Goal: Complete application form

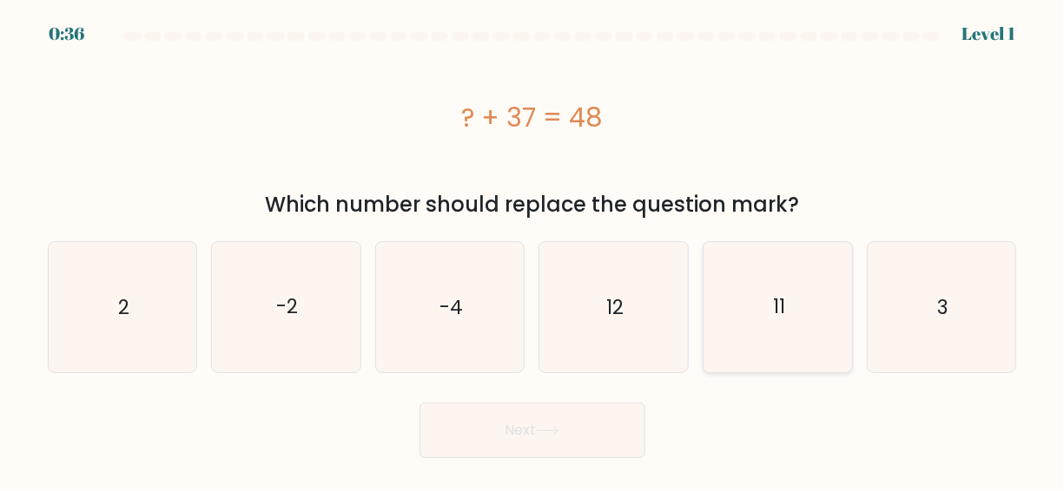
click at [794, 324] on icon "11" at bounding box center [778, 307] width 130 height 130
click at [533, 250] on input "e. 11" at bounding box center [532, 248] width 1 height 4
radio input "true"
click at [620, 415] on button "Next" at bounding box center [532, 431] width 226 height 56
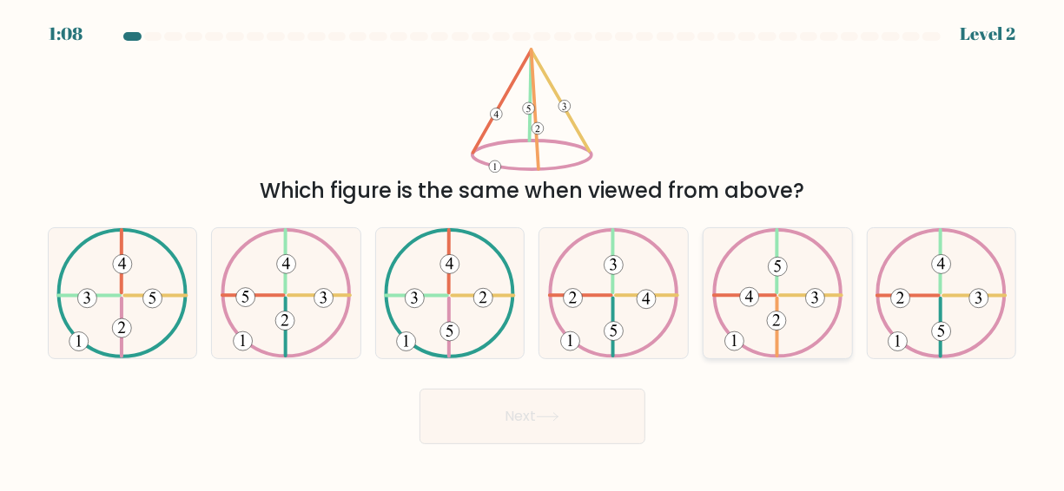
click at [768, 314] on icon at bounding box center [777, 293] width 131 height 130
click at [533, 250] on input "e." at bounding box center [532, 248] width 1 height 4
radio input "true"
click at [537, 417] on button "Next" at bounding box center [532, 417] width 226 height 56
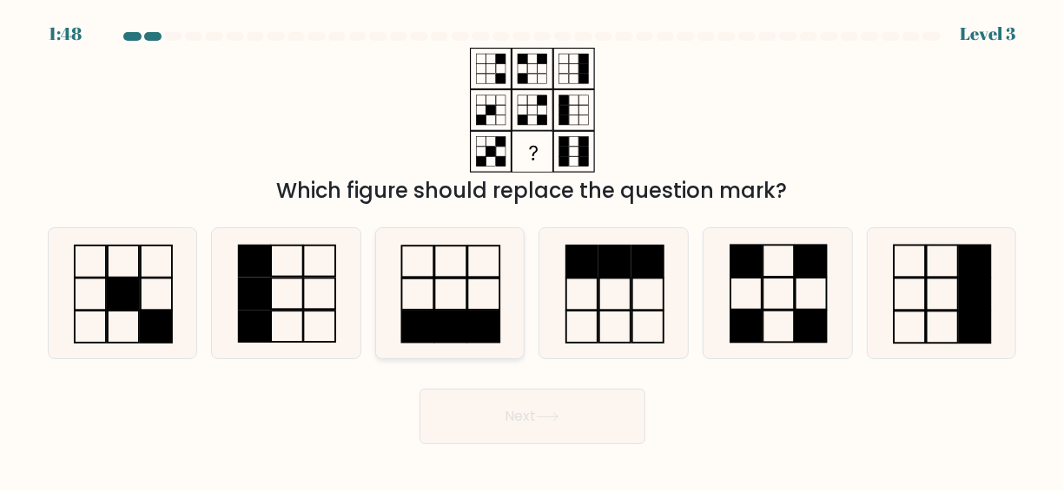
click at [476, 318] on rect at bounding box center [484, 326] width 32 height 31
click at [532, 250] on input "c." at bounding box center [532, 248] width 1 height 4
radio input "true"
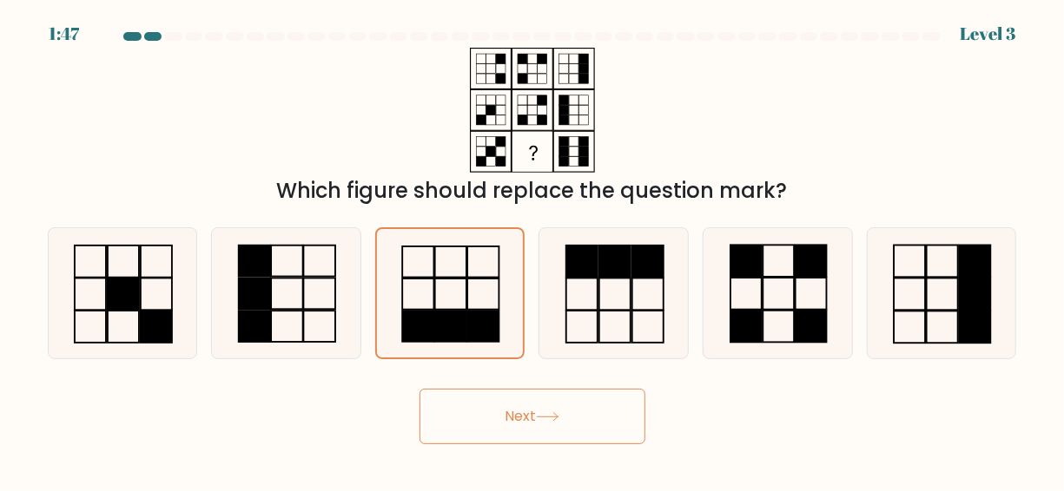
click at [539, 426] on button "Next" at bounding box center [532, 417] width 226 height 56
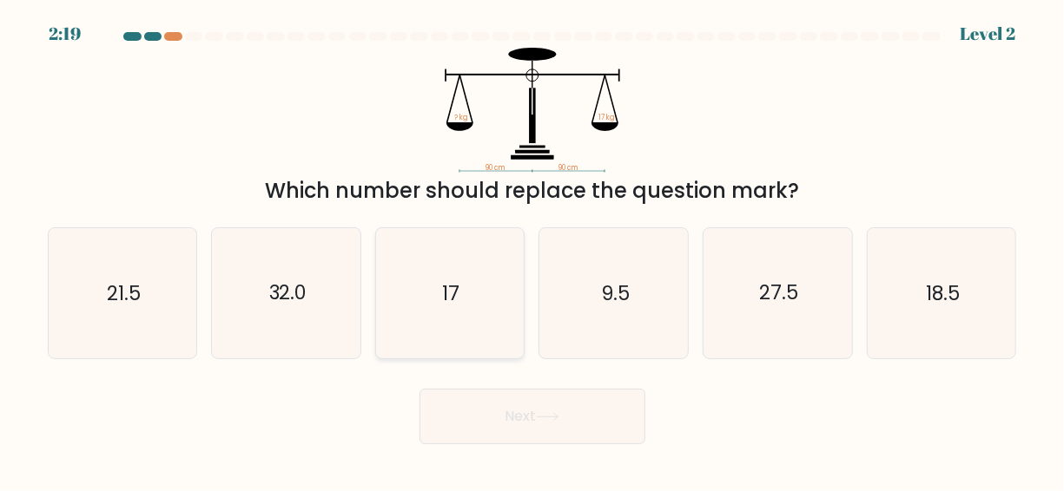
click at [440, 288] on icon "17" at bounding box center [450, 293] width 130 height 130
click at [532, 250] on input "c. 17" at bounding box center [532, 248] width 1 height 4
radio input "true"
click at [553, 412] on button "Next" at bounding box center [532, 417] width 226 height 56
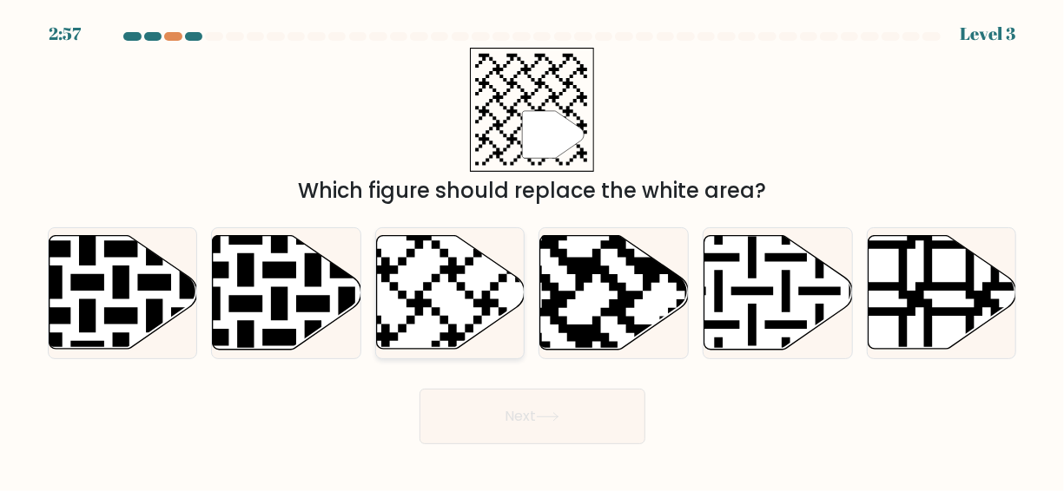
click at [461, 307] on icon at bounding box center [451, 293] width 148 height 114
click at [532, 250] on input "c." at bounding box center [532, 248] width 1 height 4
radio input "true"
click at [544, 425] on button "Next" at bounding box center [532, 417] width 226 height 56
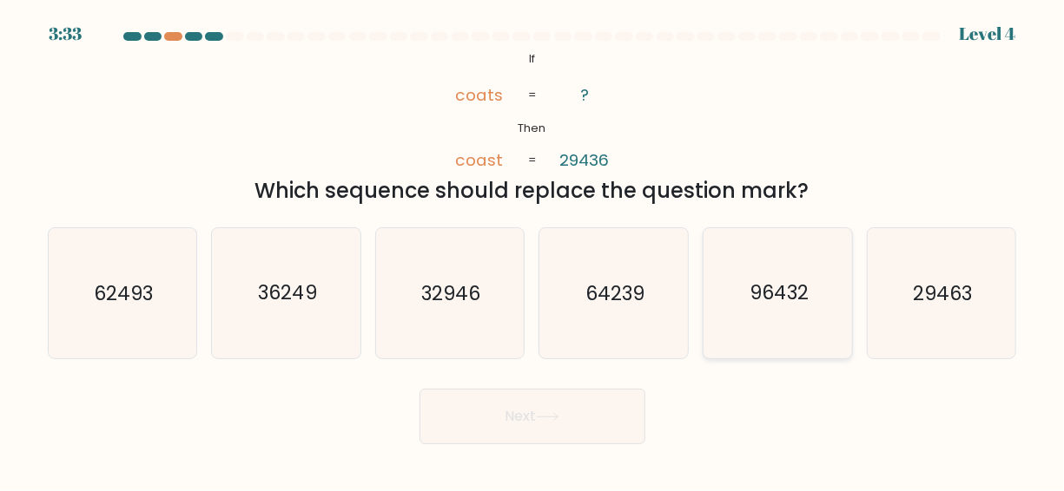
click at [755, 318] on icon "96432" at bounding box center [778, 293] width 130 height 130
click at [533, 250] on input "e. 96432" at bounding box center [532, 248] width 1 height 4
radio input "true"
click at [579, 410] on button "Next" at bounding box center [532, 417] width 226 height 56
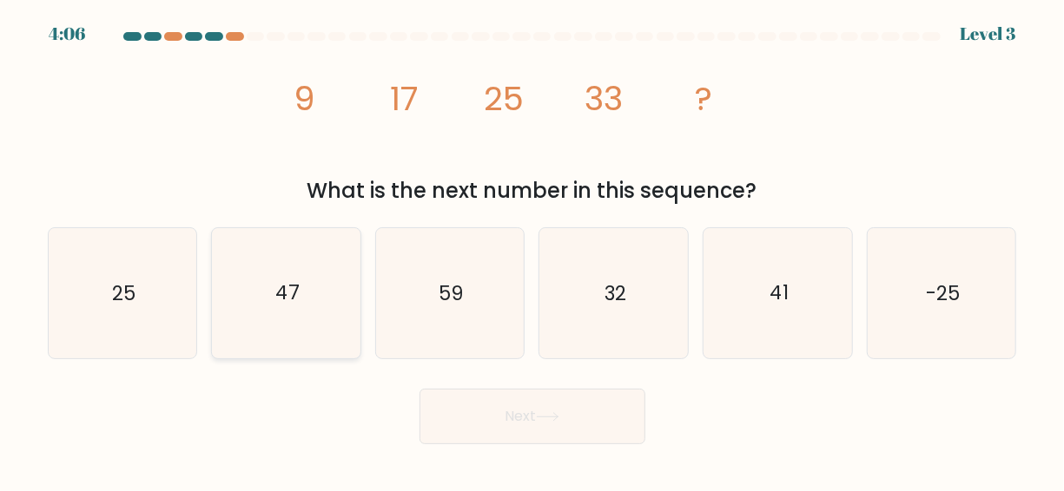
click at [295, 276] on icon "47" at bounding box center [286, 293] width 130 height 130
click at [532, 250] on input "b. 47" at bounding box center [532, 248] width 1 height 4
radio input "true"
click at [518, 404] on button "Next" at bounding box center [532, 417] width 226 height 56
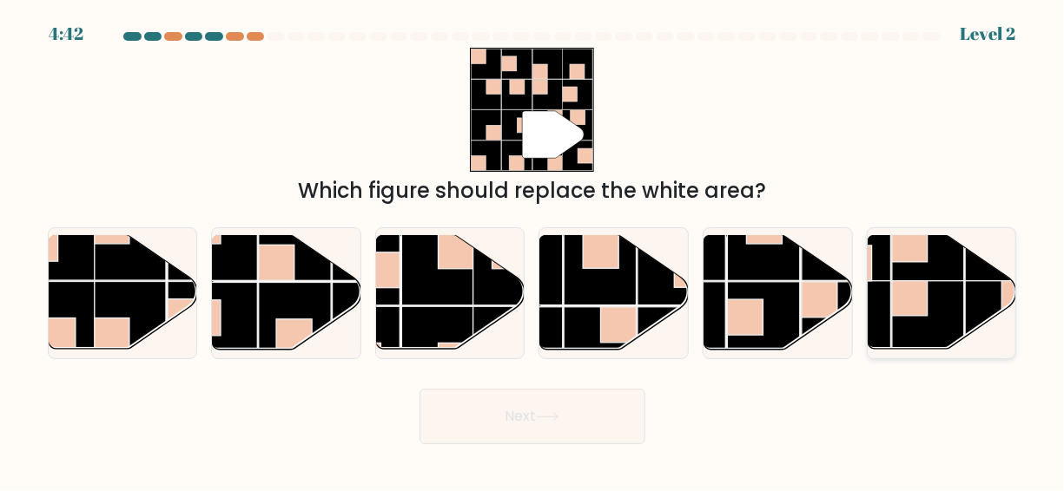
click at [894, 295] on rect at bounding box center [910, 298] width 36 height 36
click at [533, 250] on input "f." at bounding box center [532, 248] width 1 height 4
radio input "true"
click at [571, 409] on button "Next" at bounding box center [532, 417] width 226 height 56
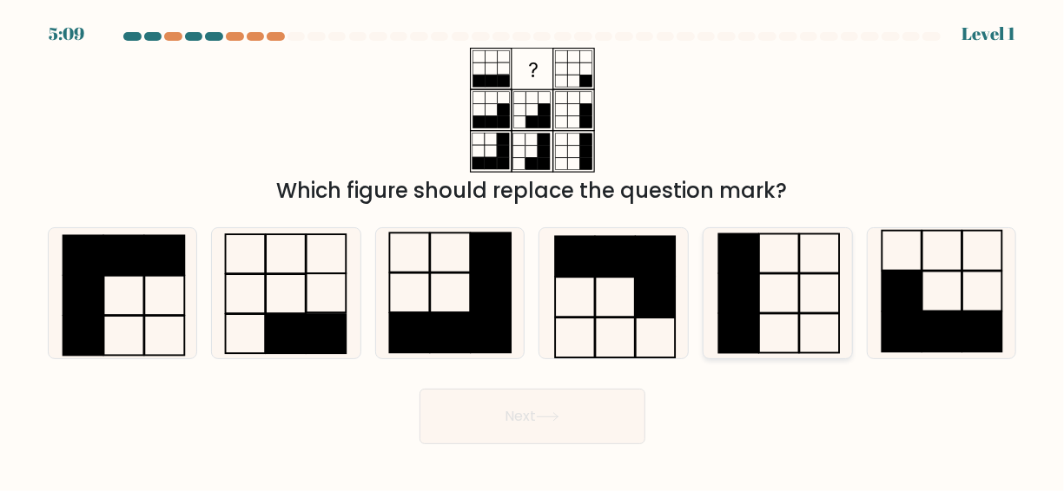
click at [802, 317] on icon at bounding box center [778, 293] width 130 height 130
click at [533, 250] on input "e." at bounding box center [532, 248] width 1 height 4
radio input "true"
click at [491, 422] on button "Next" at bounding box center [532, 417] width 226 height 56
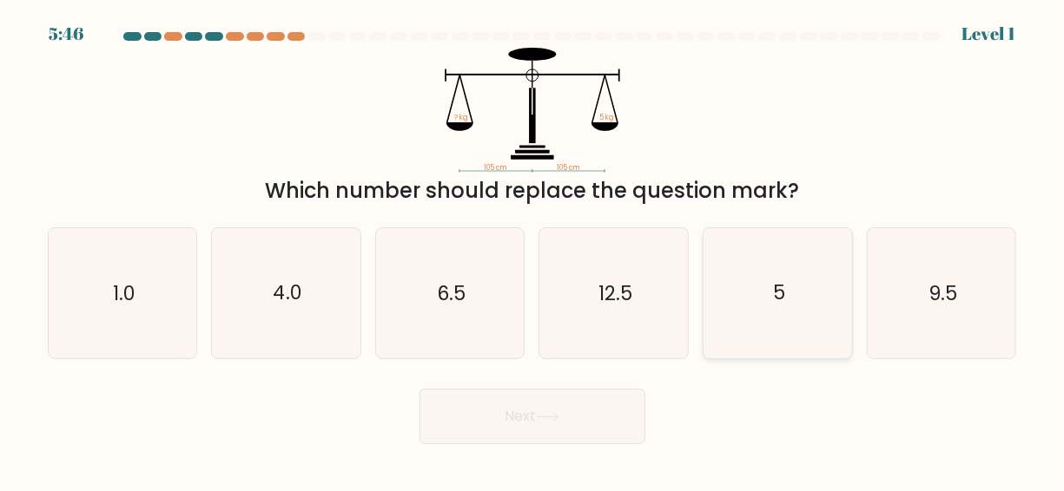
click at [819, 337] on icon "5" at bounding box center [778, 293] width 130 height 130
click at [533, 250] on input "e. 5" at bounding box center [532, 248] width 1 height 4
radio input "true"
click at [588, 405] on button "Next" at bounding box center [532, 417] width 226 height 56
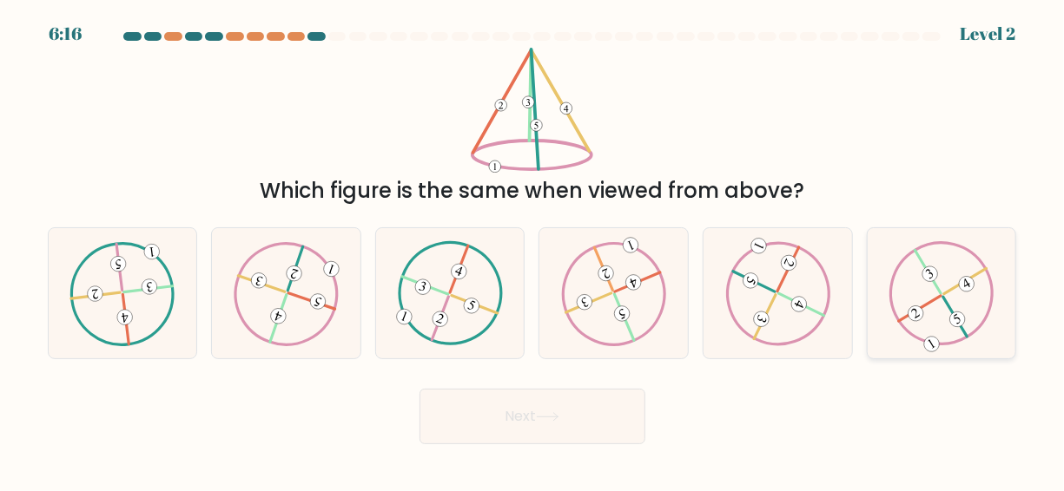
click at [958, 320] on 492 at bounding box center [957, 319] width 21 height 21
click at [533, 250] on input "f." at bounding box center [532, 248] width 1 height 4
radio input "true"
click at [508, 414] on button "Next" at bounding box center [532, 417] width 226 height 56
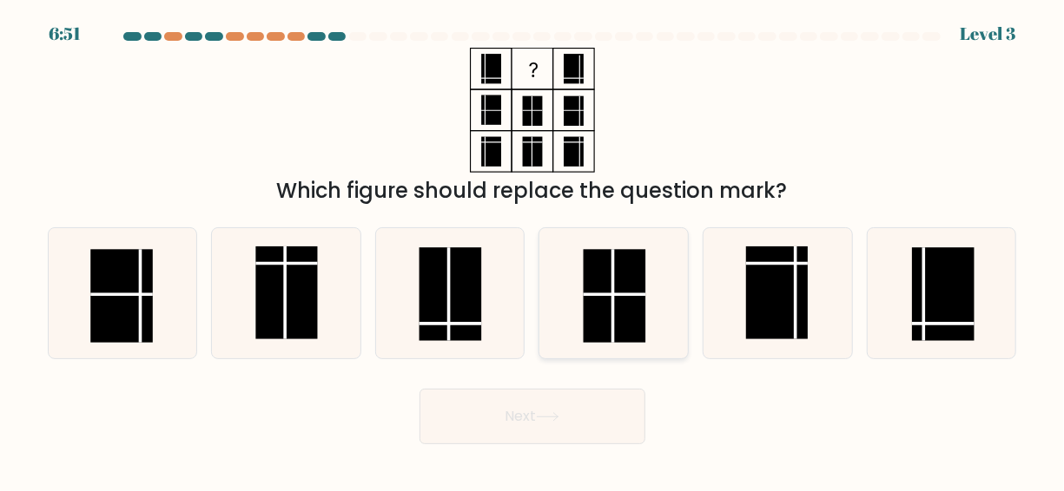
click at [640, 332] on rect at bounding box center [615, 295] width 63 height 93
click at [533, 250] on input "d." at bounding box center [532, 248] width 1 height 4
radio input "true"
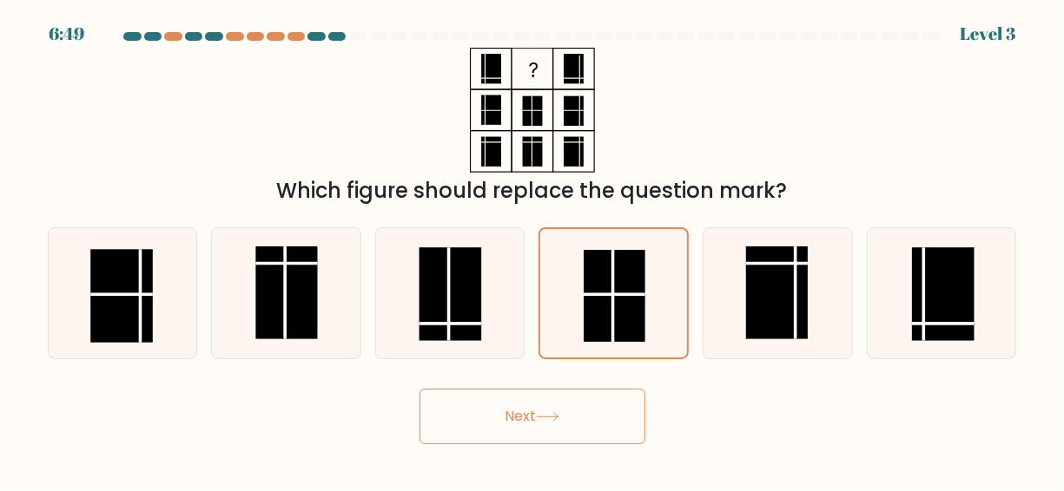
click at [531, 432] on button "Next" at bounding box center [532, 417] width 226 height 56
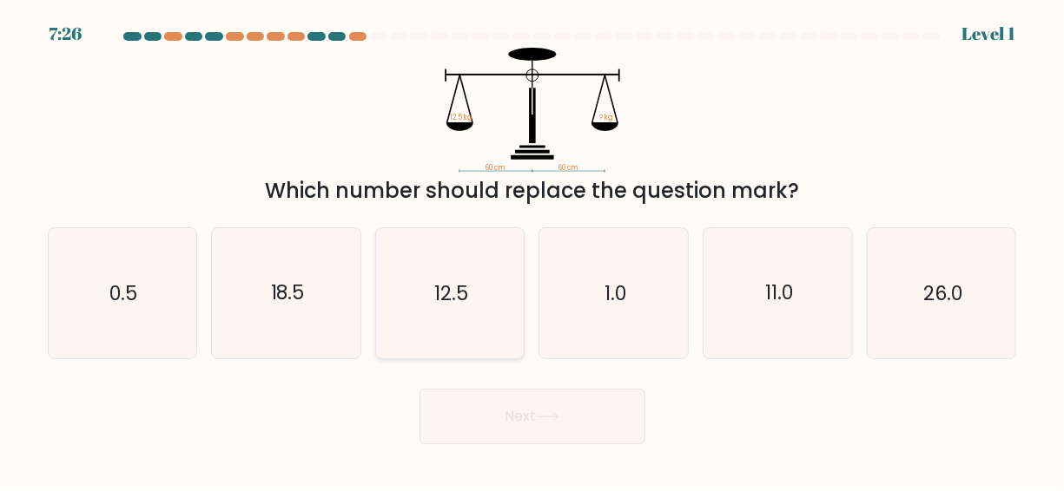
click at [421, 311] on icon "12.5" at bounding box center [450, 293] width 130 height 130
click at [532, 250] on input "c. 12.5" at bounding box center [532, 248] width 1 height 4
radio input "true"
click at [524, 422] on button "Next" at bounding box center [532, 417] width 226 height 56
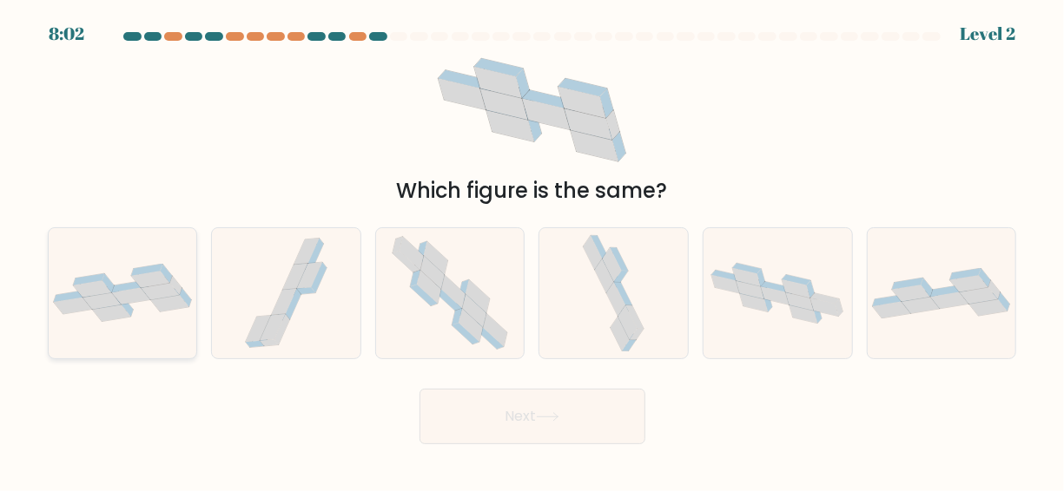
click at [110, 307] on icon at bounding box center [101, 302] width 38 height 16
click at [532, 250] on input "a." at bounding box center [532, 248] width 1 height 4
radio input "true"
click at [490, 413] on button "Next" at bounding box center [532, 417] width 226 height 56
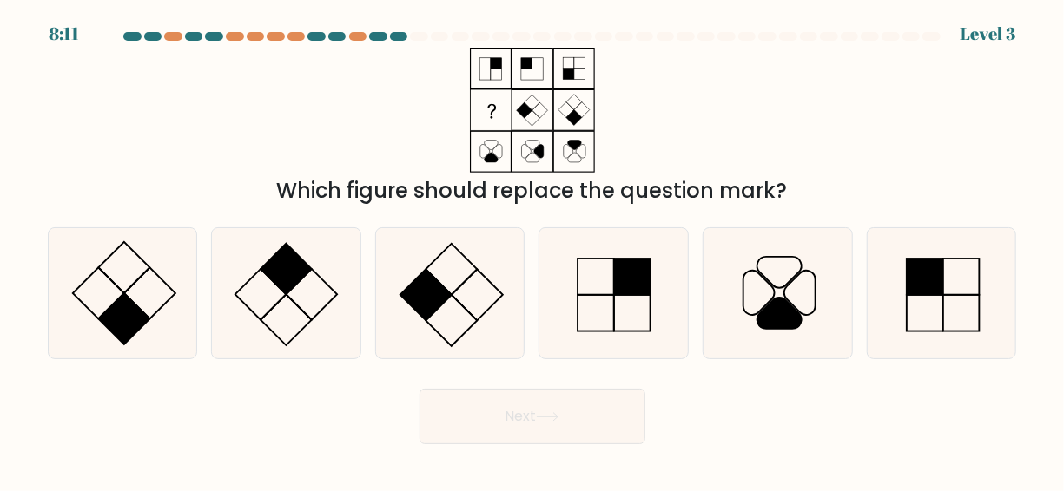
click at [853, 48] on div "Which figure should replace the question mark?" at bounding box center [532, 127] width 990 height 159
click at [301, 271] on rect at bounding box center [286, 269] width 51 height 51
click at [532, 250] on input "b." at bounding box center [532, 248] width 1 height 4
radio input "true"
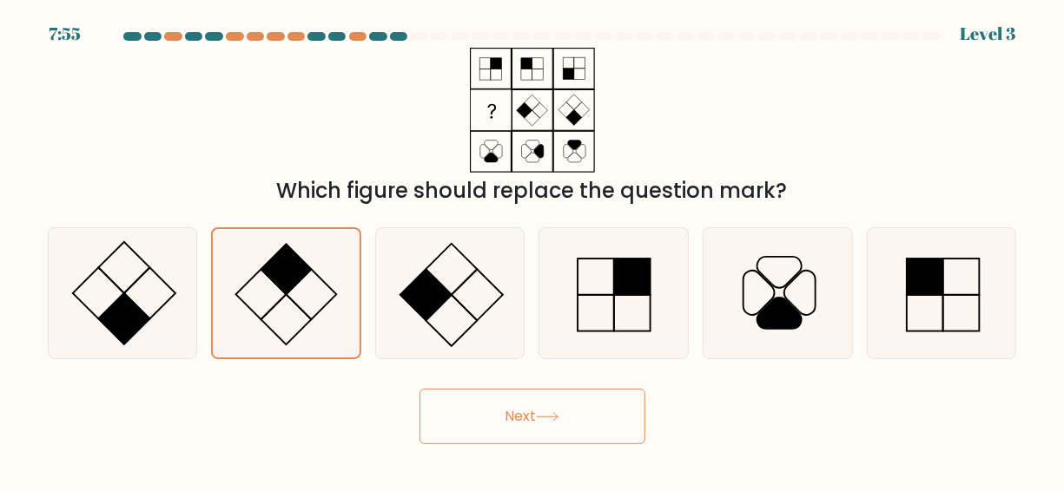
click at [511, 434] on button "Next" at bounding box center [532, 417] width 226 height 56
click at [511, 415] on button "Next" at bounding box center [532, 417] width 226 height 56
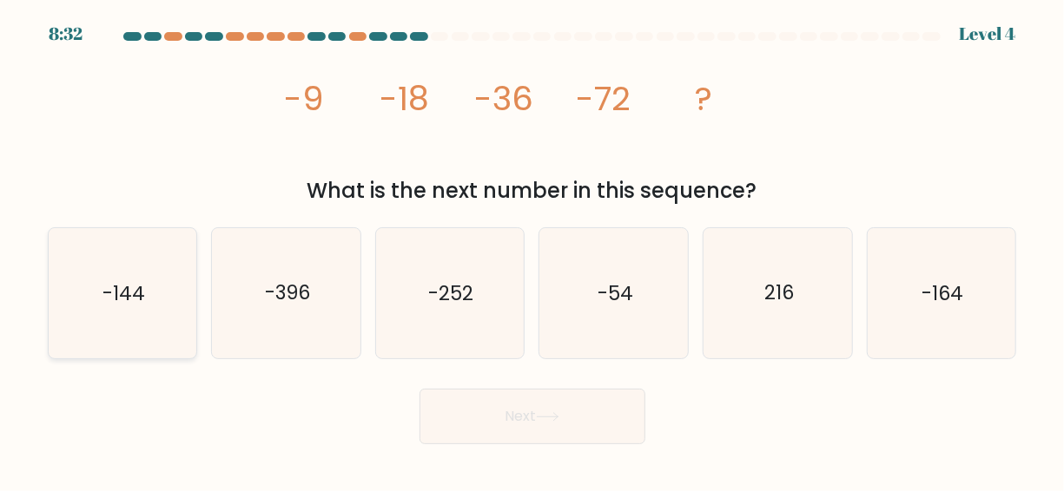
click at [148, 272] on icon "-144" at bounding box center [122, 293] width 130 height 130
click at [532, 250] on input "a. -144" at bounding box center [532, 248] width 1 height 4
radio input "true"
click at [493, 403] on button "Next" at bounding box center [532, 417] width 226 height 56
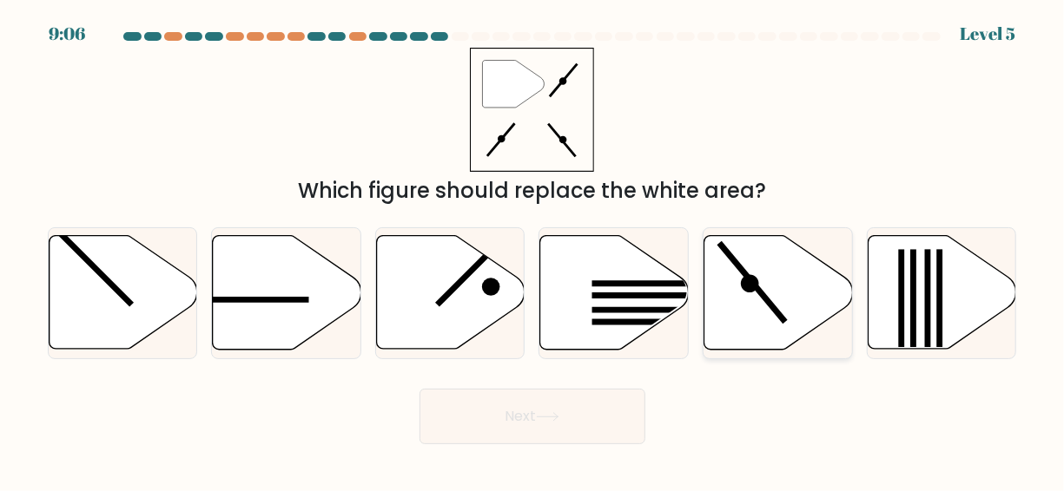
click at [761, 278] on icon at bounding box center [778, 293] width 148 height 114
click at [533, 250] on input "e." at bounding box center [532, 248] width 1 height 4
radio input "true"
click at [564, 429] on button "Next" at bounding box center [532, 417] width 226 height 56
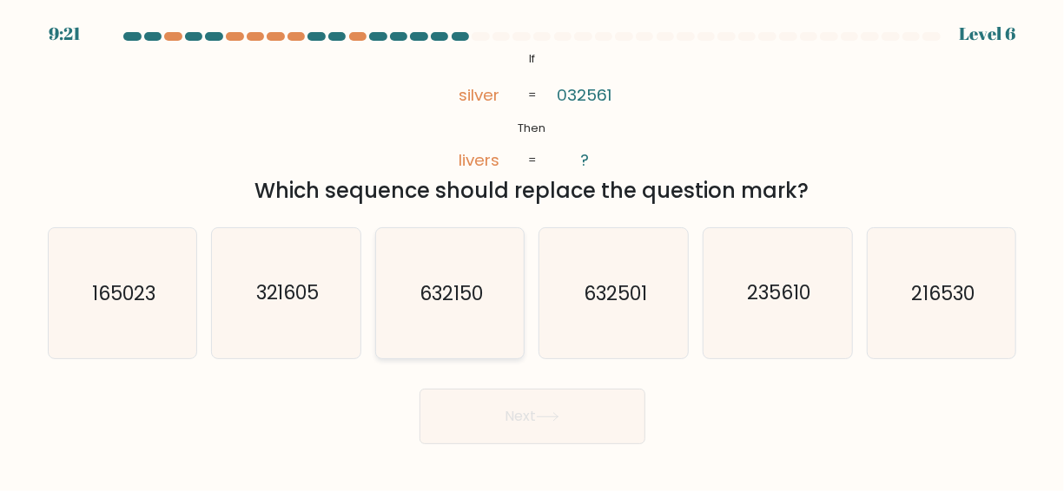
click at [471, 320] on icon "632150" at bounding box center [450, 293] width 130 height 130
click at [532, 250] on input "c. 632150" at bounding box center [532, 248] width 1 height 4
radio input "true"
click at [574, 412] on button "Next" at bounding box center [532, 417] width 226 height 56
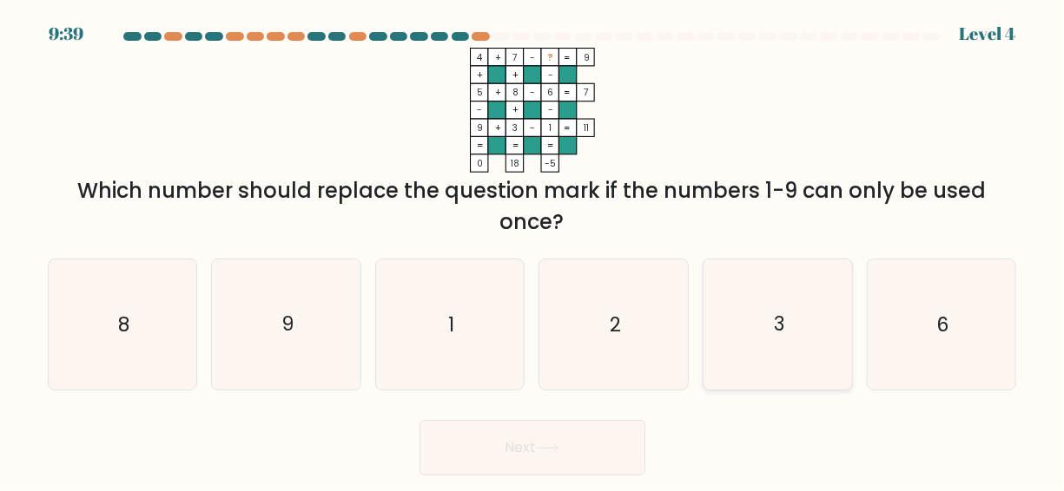
click at [783, 347] on icon "3" at bounding box center [778, 325] width 130 height 130
click at [533, 250] on input "e. 3" at bounding box center [532, 248] width 1 height 4
radio input "true"
click at [554, 464] on button "Next" at bounding box center [532, 448] width 226 height 56
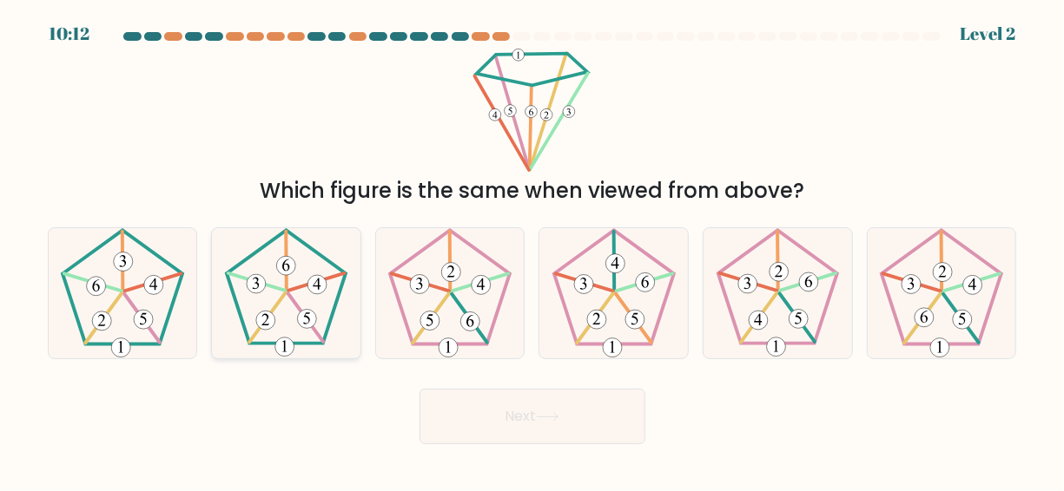
click at [310, 330] on icon at bounding box center [286, 293] width 130 height 130
click at [532, 250] on input "b." at bounding box center [532, 248] width 1 height 4
radio input "true"
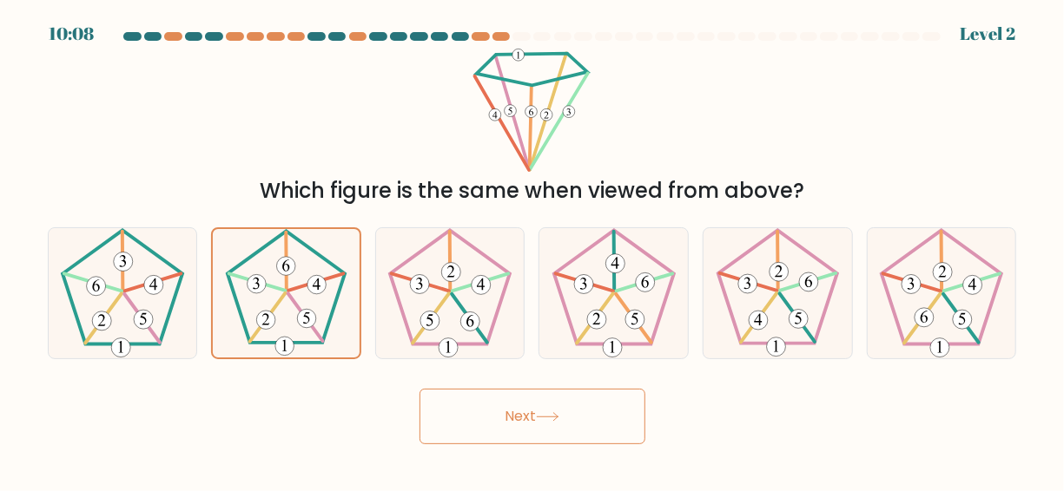
click at [491, 402] on button "Next" at bounding box center [532, 417] width 226 height 56
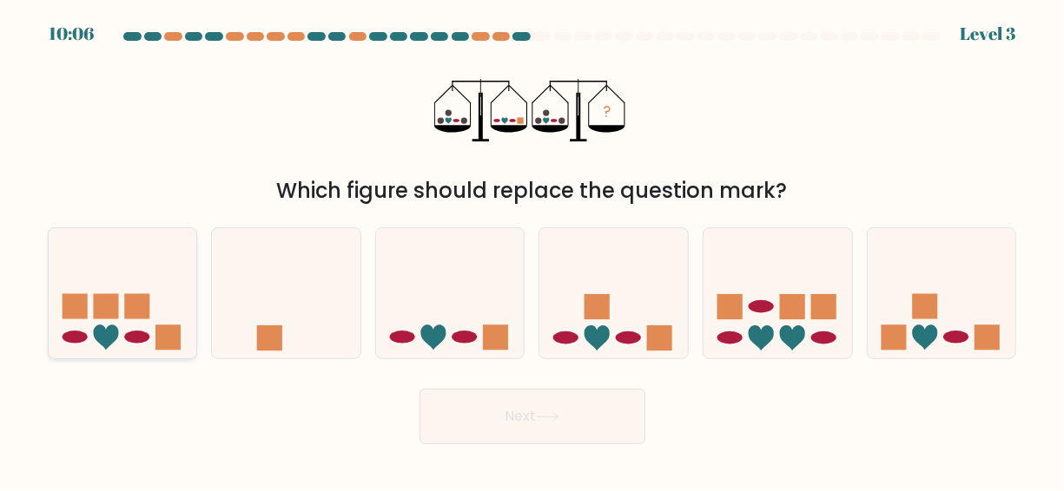
click at [169, 322] on icon at bounding box center [123, 293] width 148 height 122
click at [532, 250] on input "a." at bounding box center [532, 248] width 1 height 4
radio input "true"
click at [531, 419] on button "Next" at bounding box center [532, 417] width 226 height 56
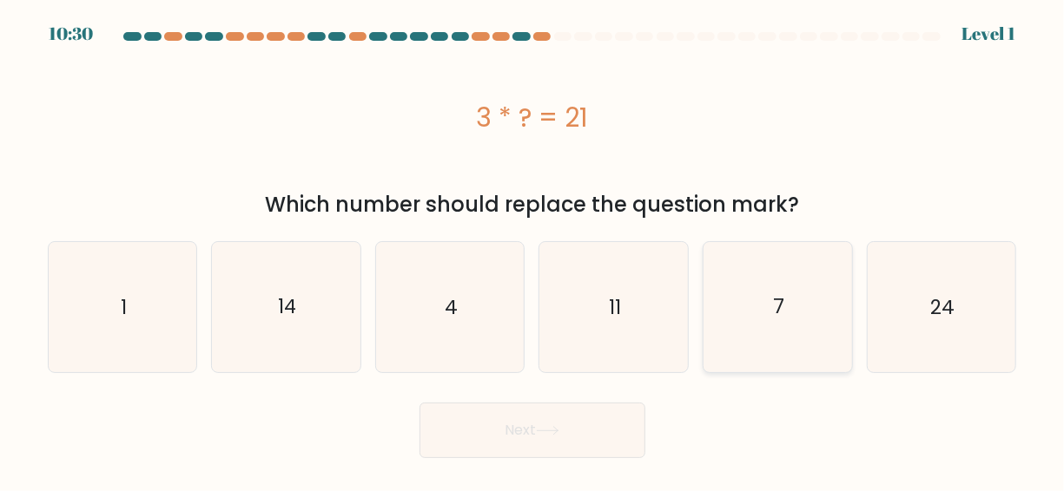
click at [765, 313] on icon "7" at bounding box center [778, 307] width 130 height 130
click at [533, 250] on input "e. 7" at bounding box center [532, 248] width 1 height 4
radio input "true"
click at [556, 420] on button "Next" at bounding box center [532, 431] width 226 height 56
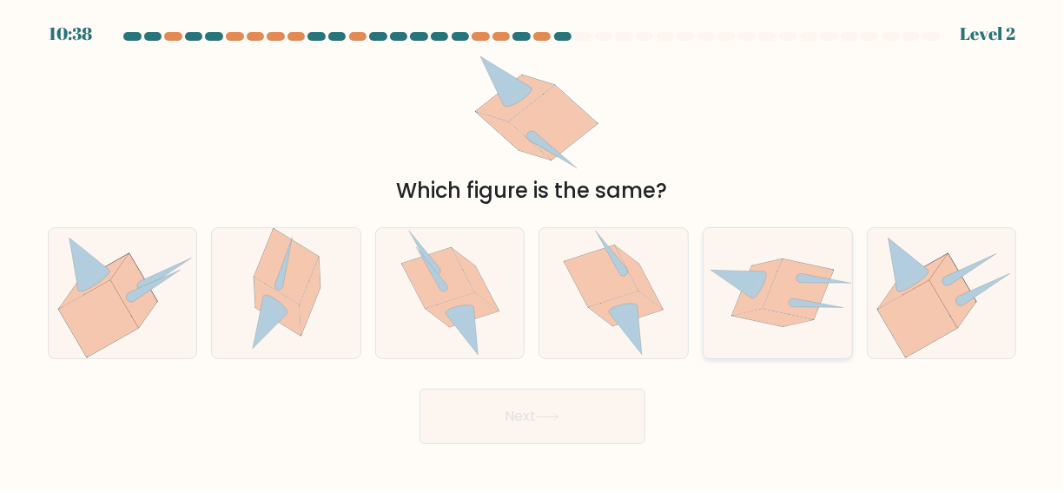
click at [775, 330] on icon at bounding box center [777, 293] width 148 height 79
click at [533, 250] on input "e." at bounding box center [532, 248] width 1 height 4
radio input "true"
click at [920, 329] on icon at bounding box center [917, 318] width 79 height 77
click at [533, 250] on input "f." at bounding box center [532, 248] width 1 height 4
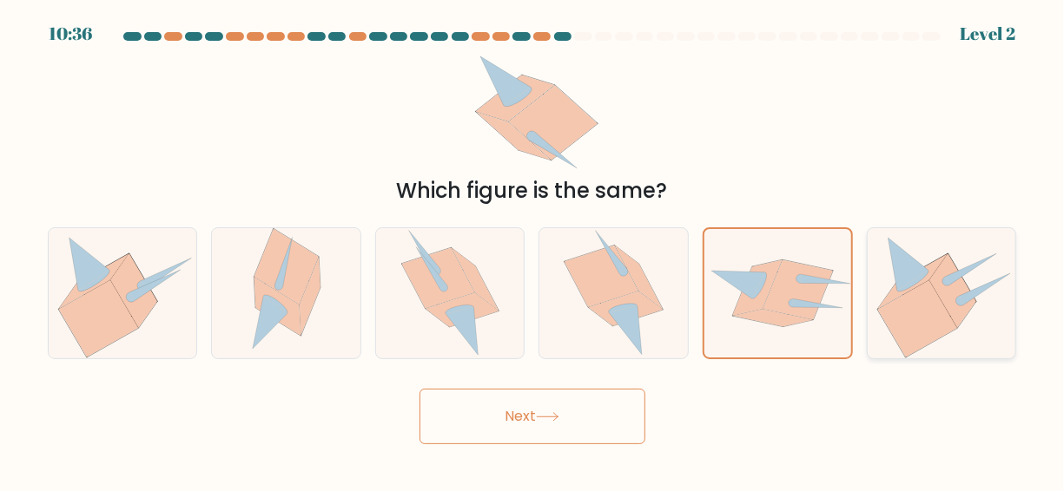
radio input "true"
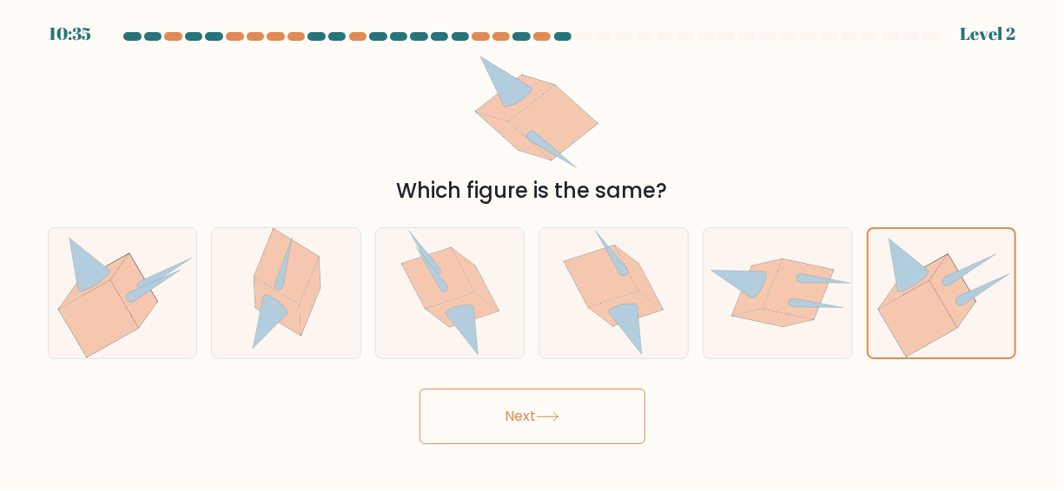
click at [518, 417] on button "Next" at bounding box center [532, 417] width 226 height 56
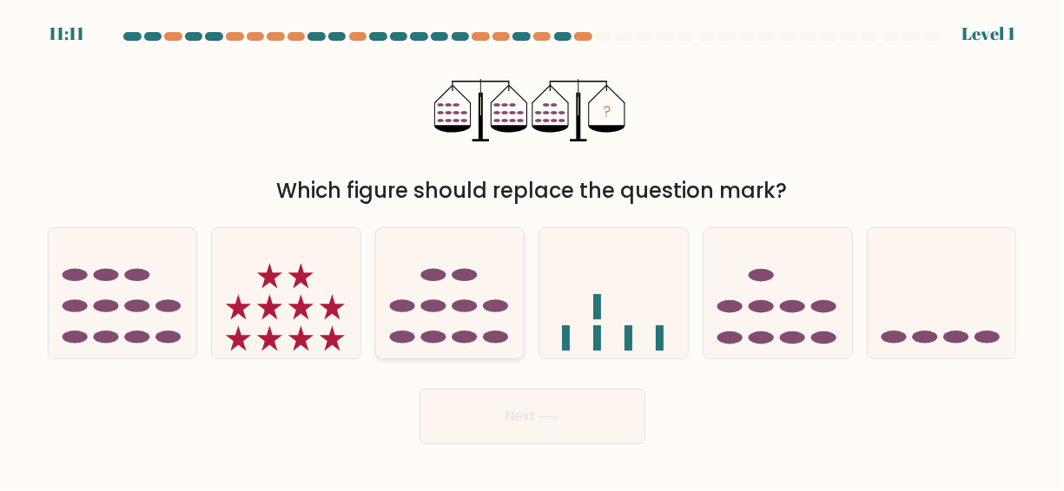
click at [425, 318] on icon at bounding box center [450, 293] width 148 height 122
click at [532, 250] on input "c." at bounding box center [532, 248] width 1 height 4
radio input "true"
click at [515, 407] on button "Next" at bounding box center [532, 417] width 226 height 56
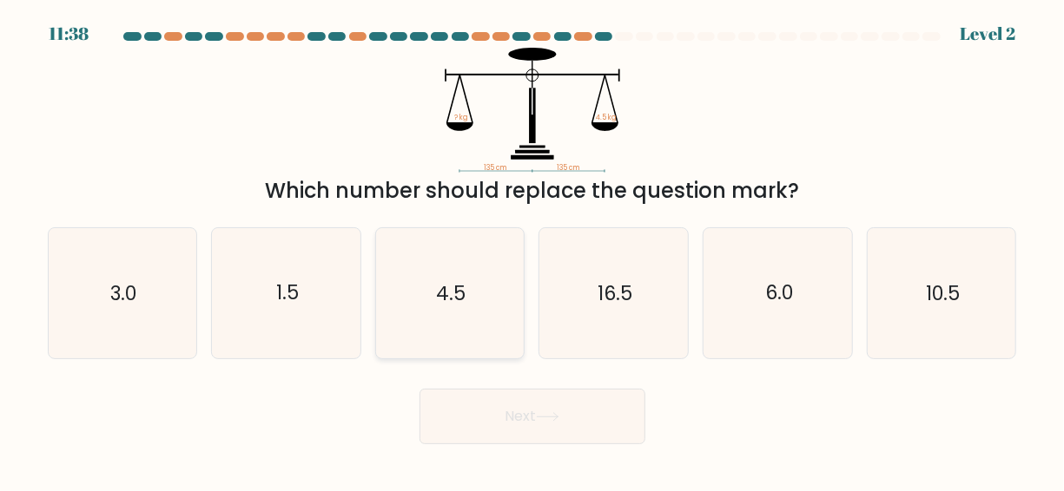
click at [457, 325] on icon "4.5" at bounding box center [450, 293] width 130 height 130
click at [532, 250] on input "c. 4.5" at bounding box center [532, 248] width 1 height 4
radio input "true"
click at [518, 416] on button "Next" at bounding box center [532, 417] width 226 height 56
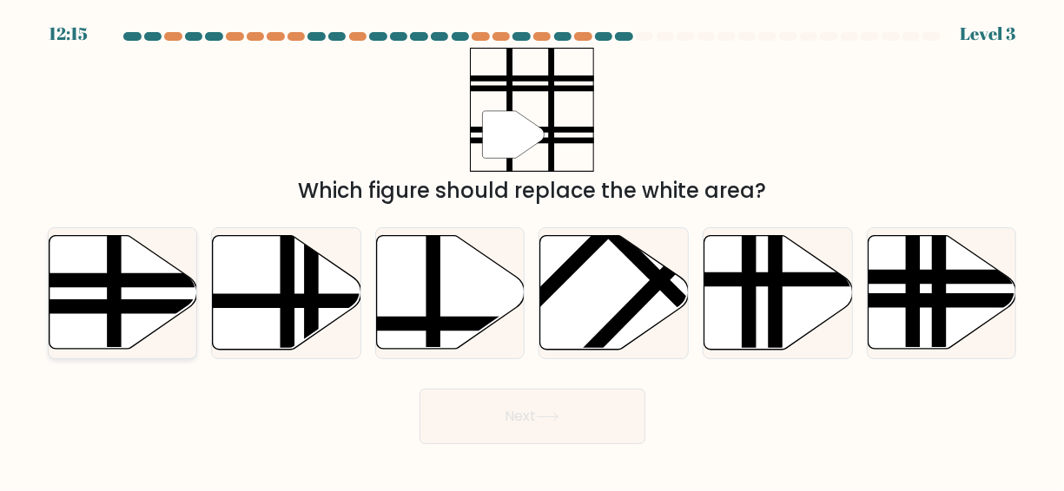
click at [162, 294] on icon at bounding box center [123, 293] width 148 height 114
click at [532, 250] on input "a." at bounding box center [532, 248] width 1 height 4
radio input "true"
click at [496, 427] on button "Next" at bounding box center [532, 417] width 226 height 56
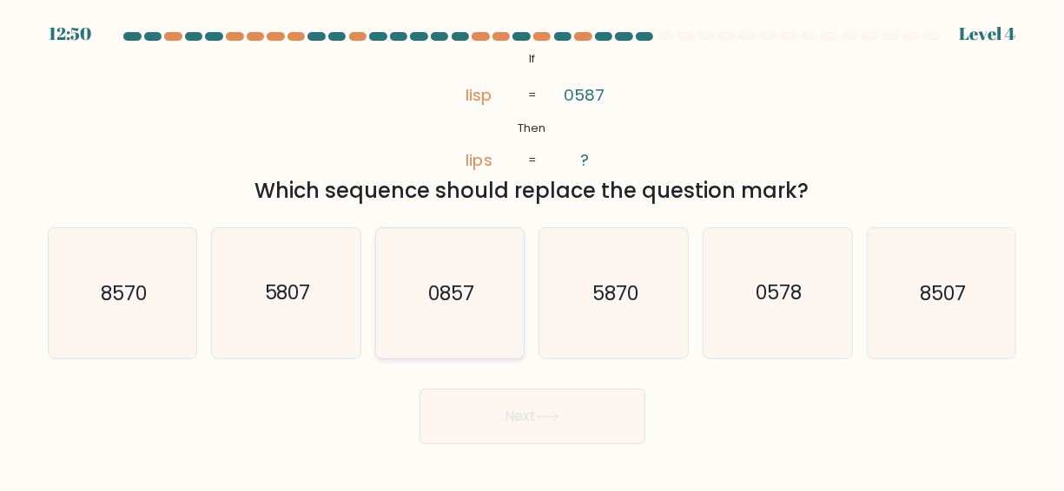
click at [425, 326] on icon "0857" at bounding box center [450, 293] width 130 height 130
click at [532, 250] on input "c. 0857" at bounding box center [532, 248] width 1 height 4
radio input "true"
click at [571, 398] on button "Next" at bounding box center [532, 417] width 226 height 56
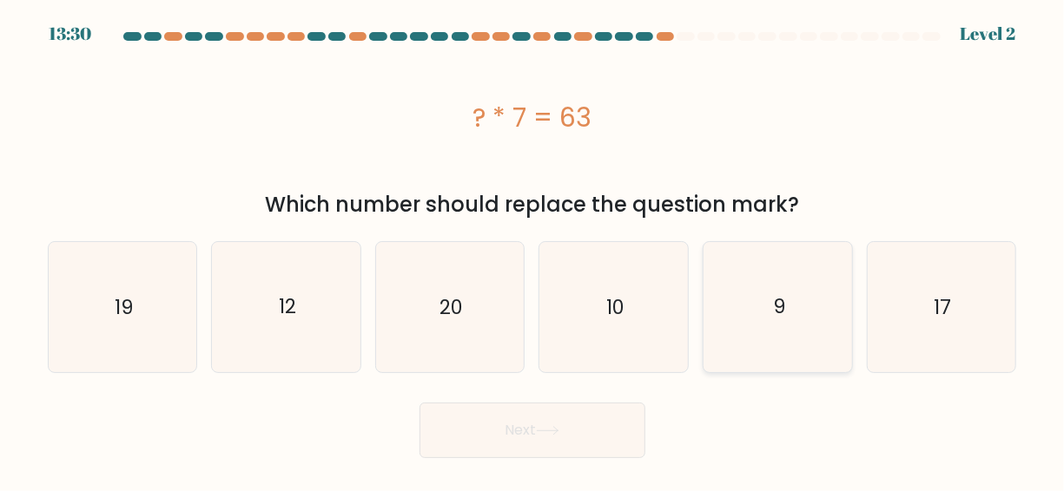
click at [775, 294] on text "9" at bounding box center [779, 308] width 12 height 28
click at [533, 250] on input "e. 9" at bounding box center [532, 248] width 1 height 4
radio input "true"
click at [545, 430] on icon at bounding box center [547, 431] width 23 height 10
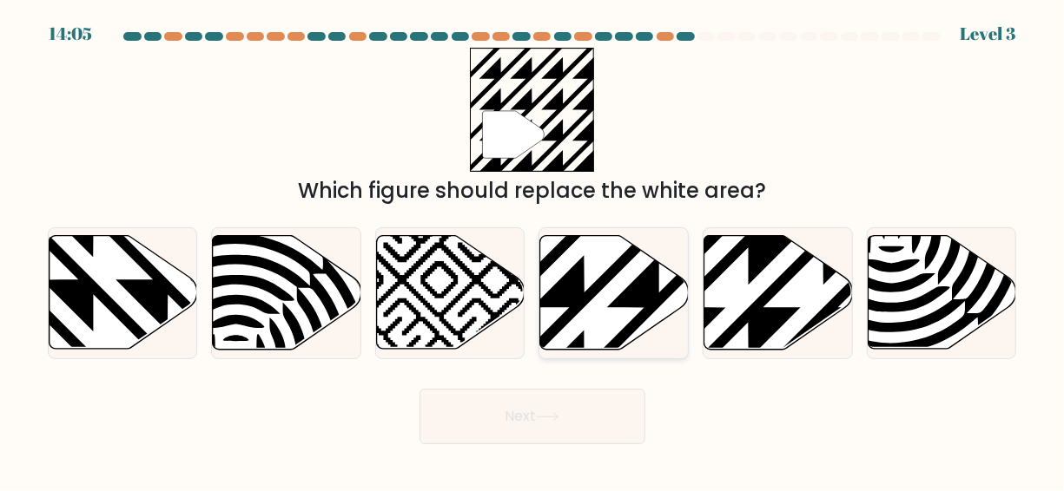
click at [624, 334] on icon at bounding box center [659, 232] width 299 height 299
click at [533, 250] on input "d." at bounding box center [532, 248] width 1 height 4
radio input "true"
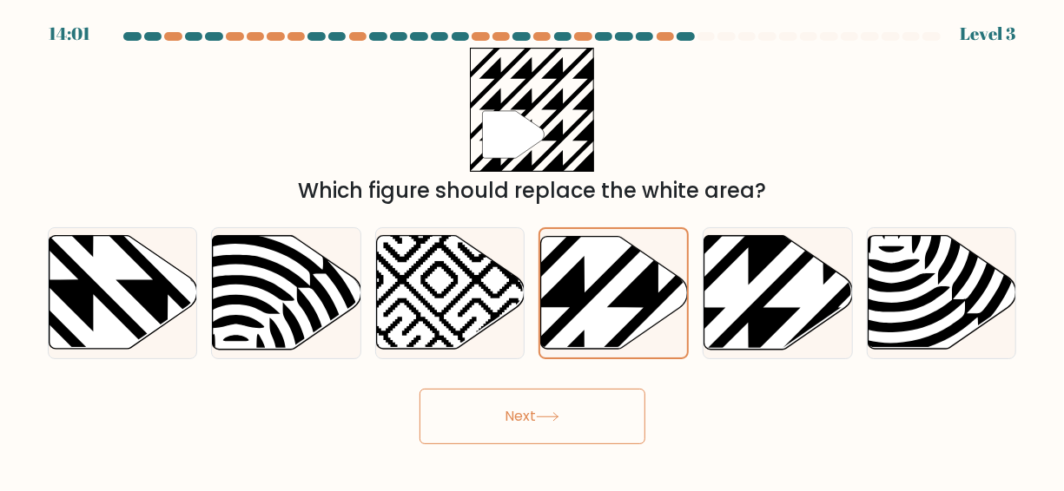
click at [552, 413] on icon at bounding box center [547, 417] width 23 height 10
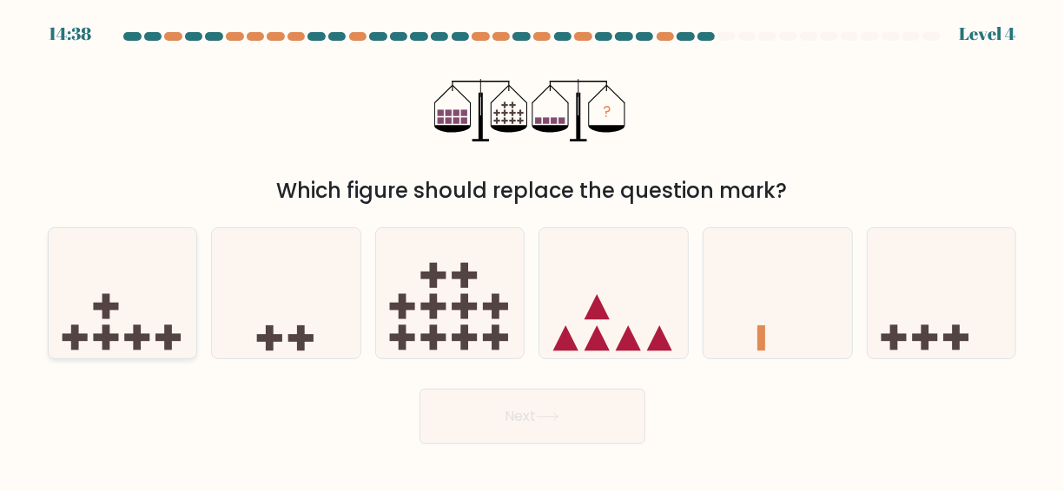
click at [122, 349] on icon at bounding box center [123, 293] width 148 height 122
click at [532, 250] on input "a." at bounding box center [532, 248] width 1 height 4
radio input "true"
click at [506, 410] on button "Next" at bounding box center [532, 417] width 226 height 56
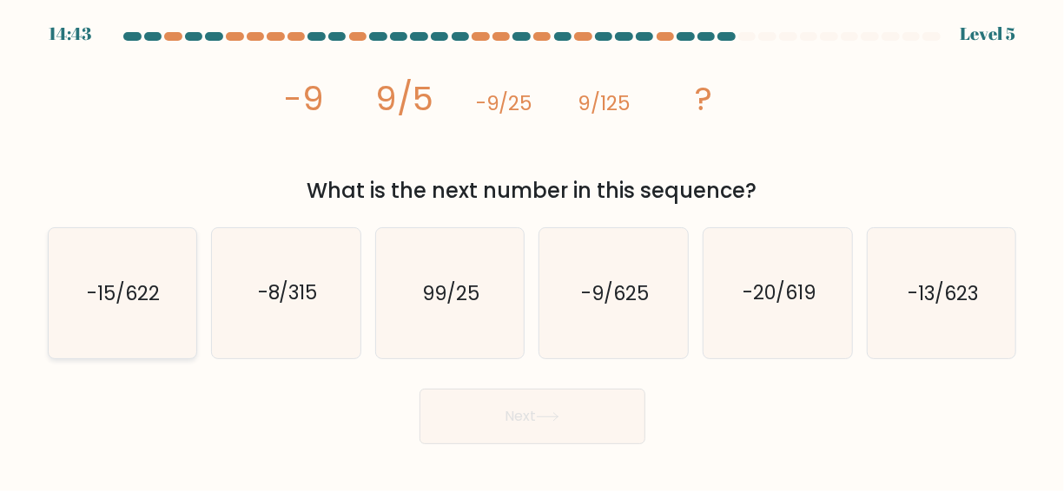
click at [168, 302] on icon "-15/622" at bounding box center [122, 293] width 130 height 130
click at [532, 250] on input "a. -15/622" at bounding box center [532, 248] width 1 height 4
radio input "true"
click at [668, 325] on icon "-9/625" at bounding box center [614, 293] width 130 height 130
click at [533, 250] on input "d. -9/625" at bounding box center [532, 248] width 1 height 4
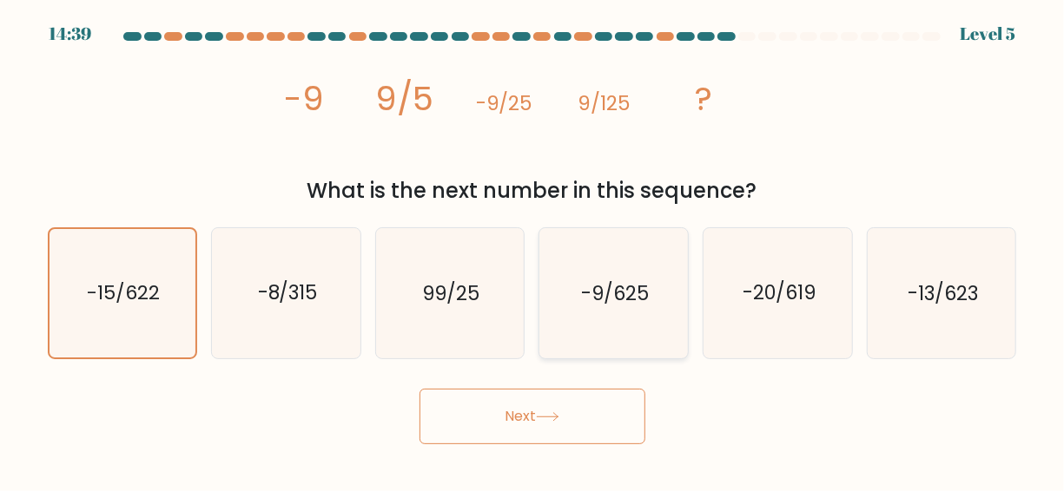
radio input "true"
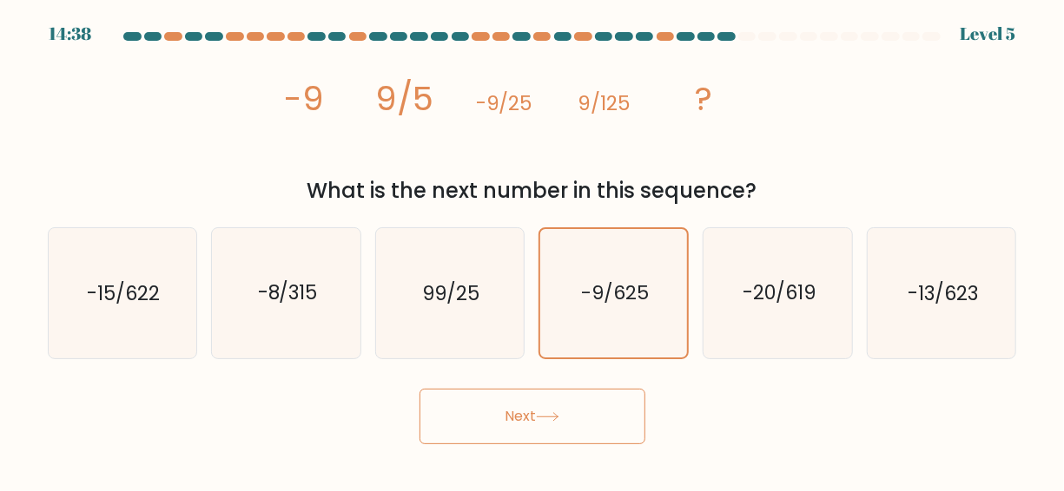
click at [604, 413] on button "Next" at bounding box center [532, 417] width 226 height 56
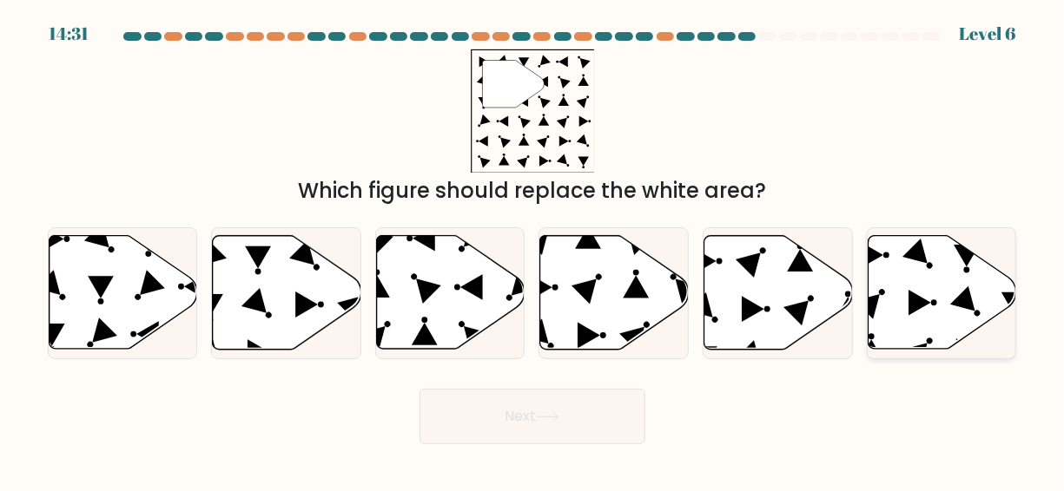
click at [899, 325] on icon at bounding box center [942, 293] width 148 height 114
click at [533, 250] on input "f." at bounding box center [532, 248] width 1 height 4
radio input "true"
click at [562, 407] on button "Next" at bounding box center [532, 417] width 226 height 56
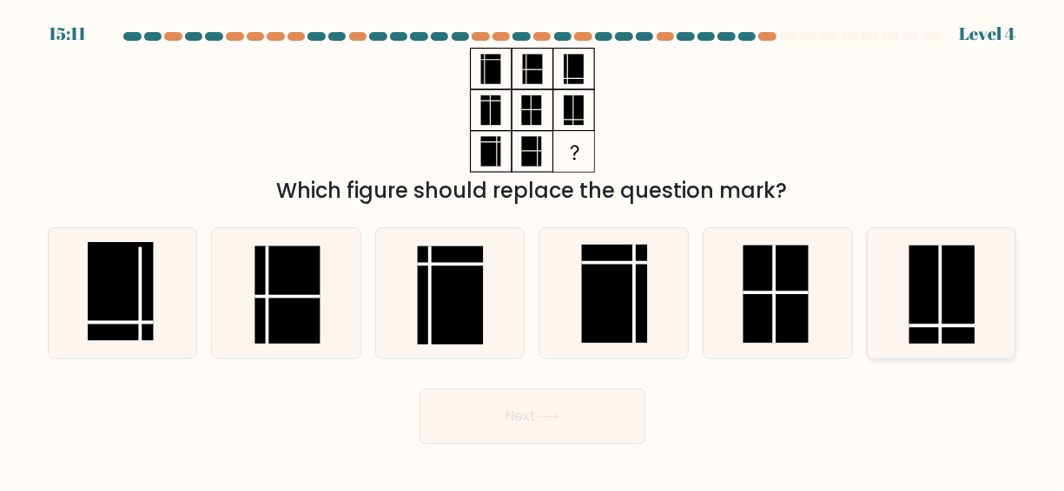
click at [931, 297] on rect at bounding box center [941, 295] width 65 height 98
click at [533, 250] on input "f." at bounding box center [532, 248] width 1 height 4
radio input "true"
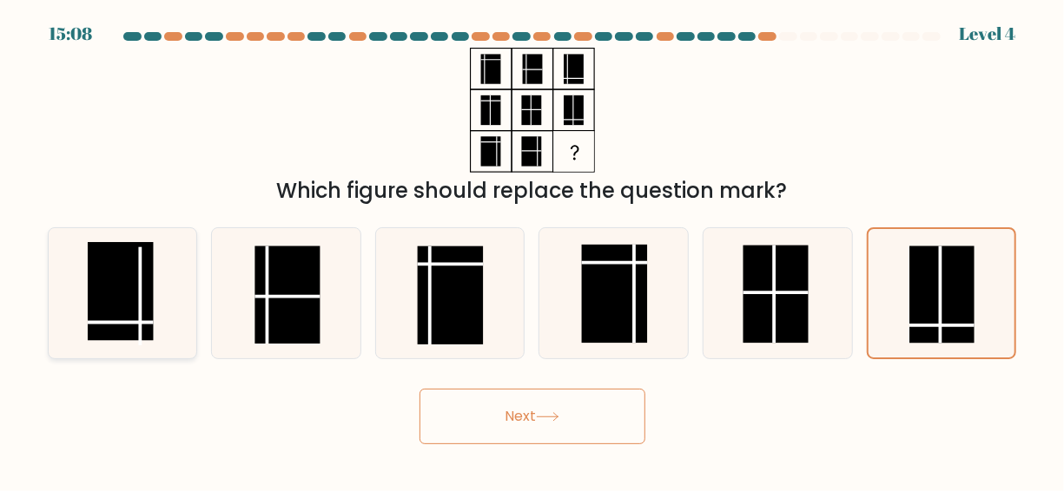
click at [132, 295] on rect at bounding box center [120, 291] width 65 height 98
click at [532, 250] on input "a." at bounding box center [532, 248] width 1 height 4
radio input "true"
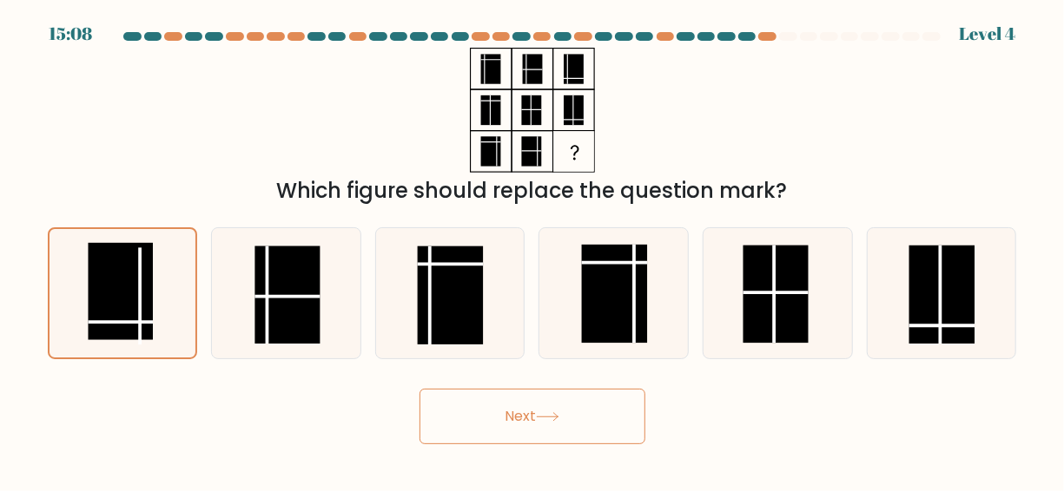
click at [514, 414] on button "Next" at bounding box center [532, 417] width 226 height 56
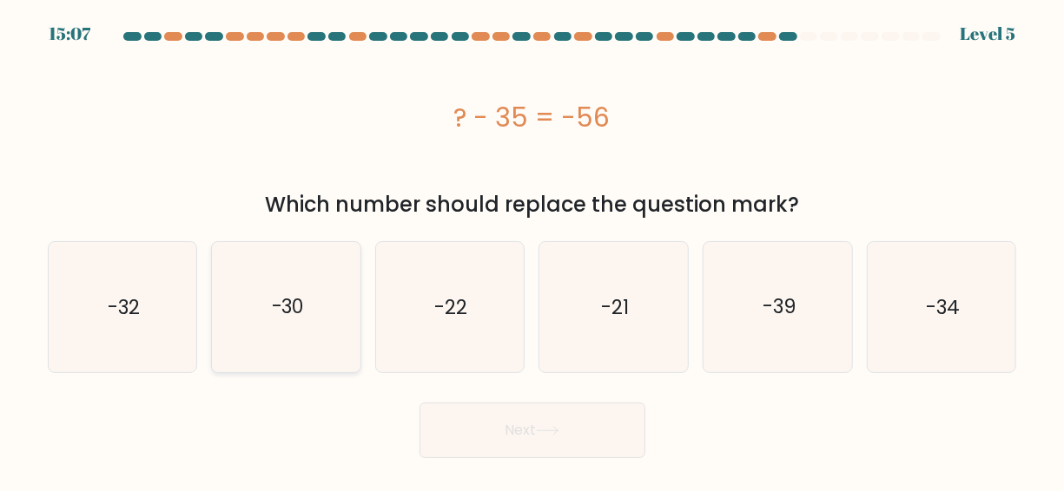
click at [286, 315] on text "-30" at bounding box center [287, 308] width 32 height 28
click at [532, 250] on input "b. -30" at bounding box center [532, 248] width 1 height 4
radio input "true"
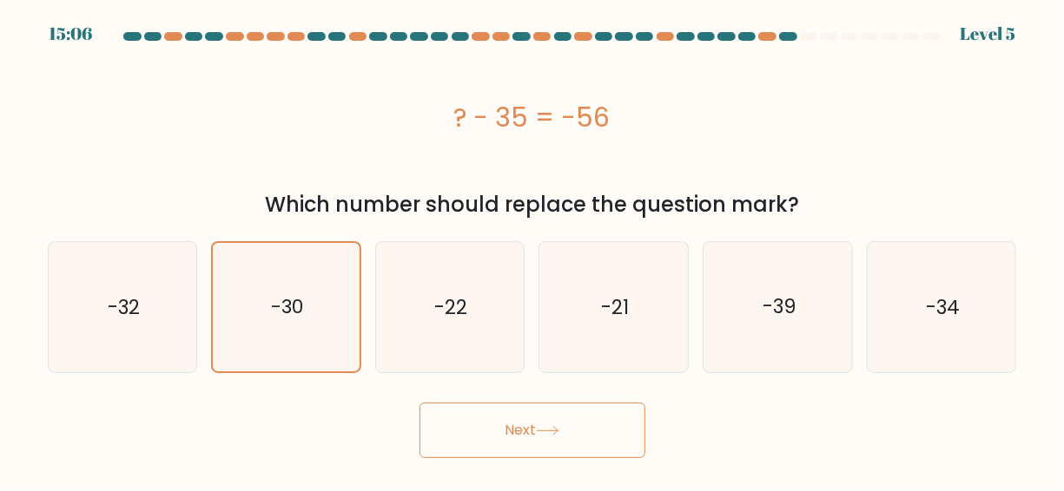
click at [458, 421] on button "Next" at bounding box center [532, 431] width 226 height 56
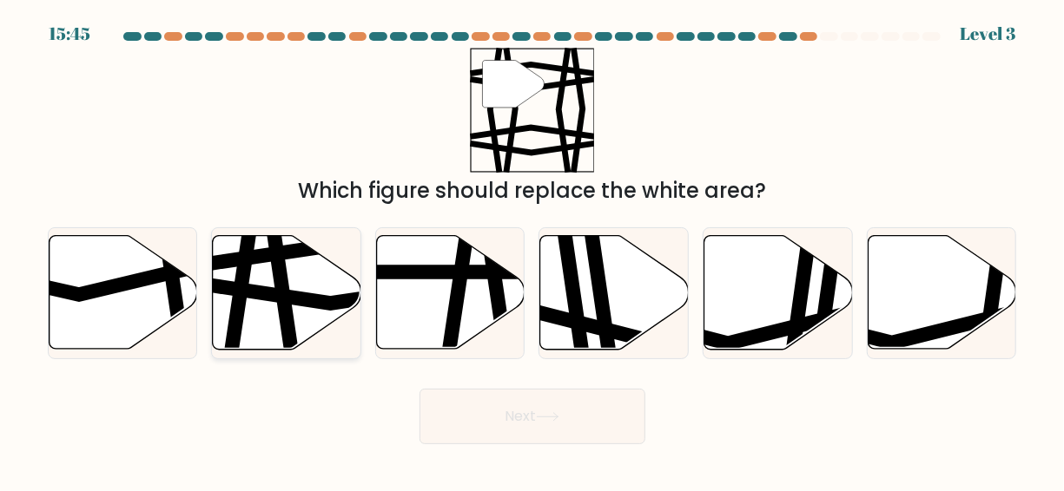
click at [322, 281] on icon at bounding box center [287, 293] width 148 height 114
click at [532, 250] on input "b." at bounding box center [532, 248] width 1 height 4
radio input "true"
click at [522, 403] on button "Next" at bounding box center [532, 417] width 226 height 56
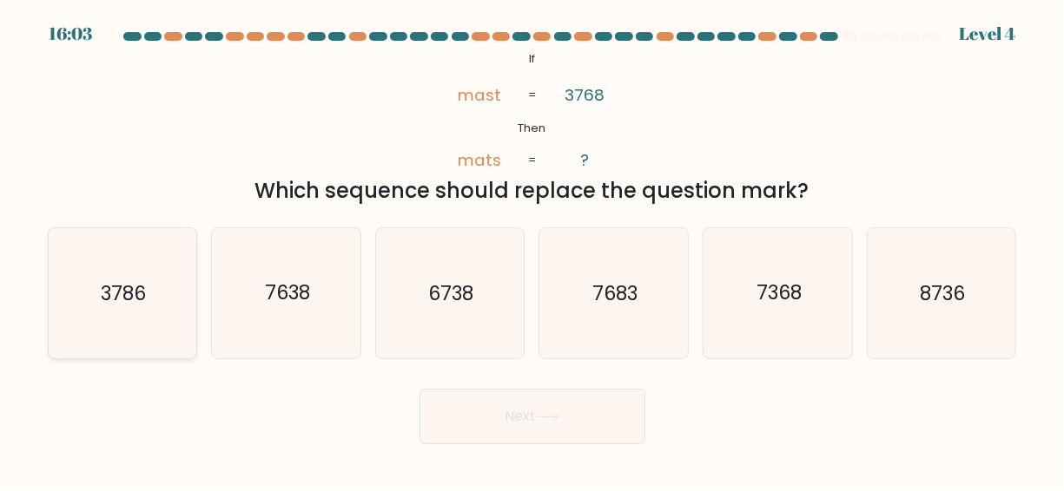
click at [133, 320] on icon "3786" at bounding box center [122, 293] width 130 height 130
click at [532, 250] on input "a. 3786" at bounding box center [532, 248] width 1 height 4
radio input "true"
click at [462, 418] on button "Next" at bounding box center [532, 417] width 226 height 56
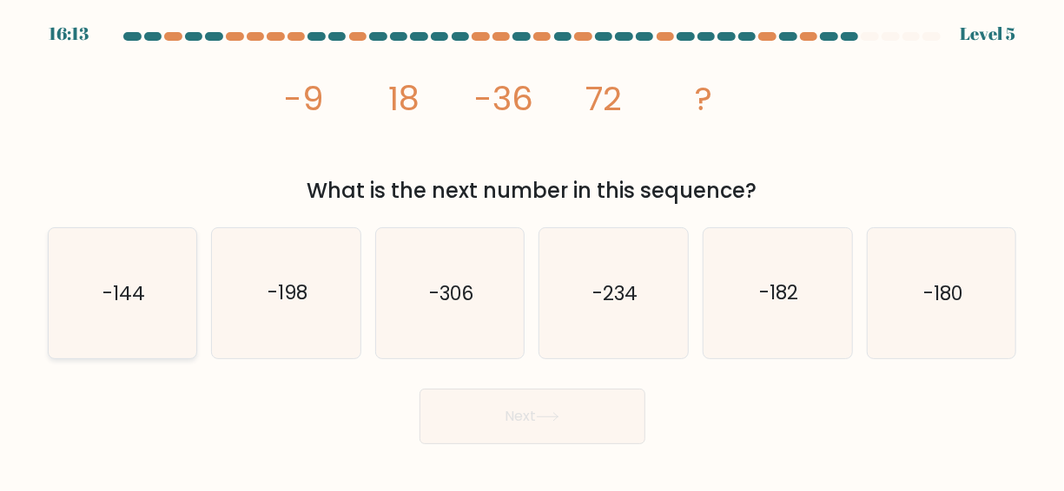
click at [138, 321] on icon "-144" at bounding box center [122, 293] width 130 height 130
click at [532, 250] on input "a. -144" at bounding box center [532, 248] width 1 height 4
radio input "true"
click at [531, 413] on button "Next" at bounding box center [532, 417] width 226 height 56
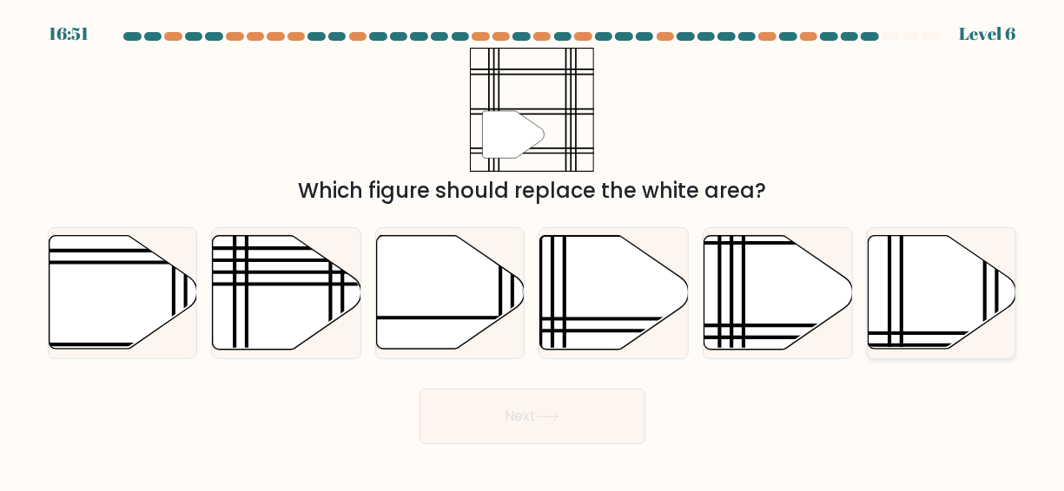
click at [914, 289] on icon at bounding box center [942, 293] width 148 height 114
click at [533, 250] on input "f." at bounding box center [532, 248] width 1 height 4
radio input "true"
click at [559, 419] on icon at bounding box center [547, 417] width 23 height 10
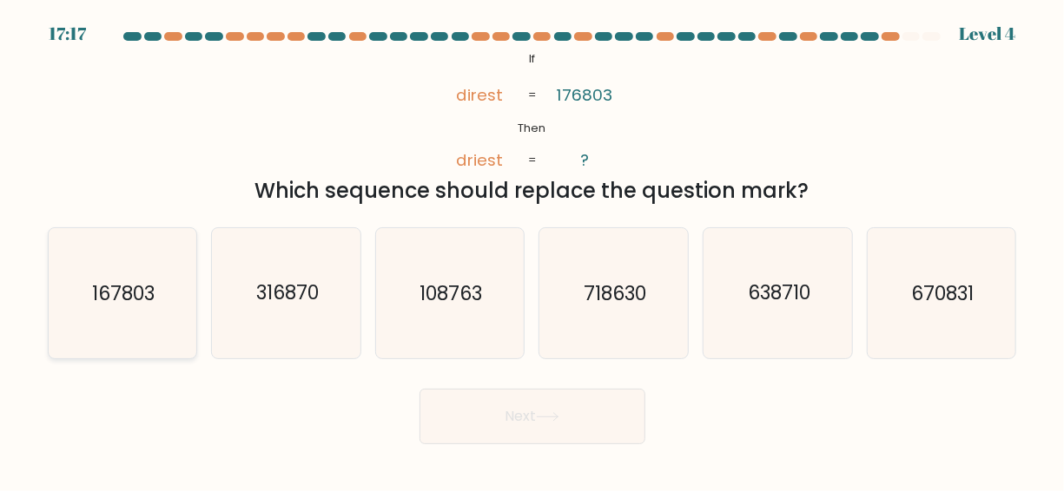
click at [148, 330] on icon "167803" at bounding box center [122, 293] width 130 height 130
click at [532, 250] on input "a. 167803" at bounding box center [532, 248] width 1 height 4
radio input "true"
click at [447, 403] on button "Next" at bounding box center [532, 417] width 226 height 56
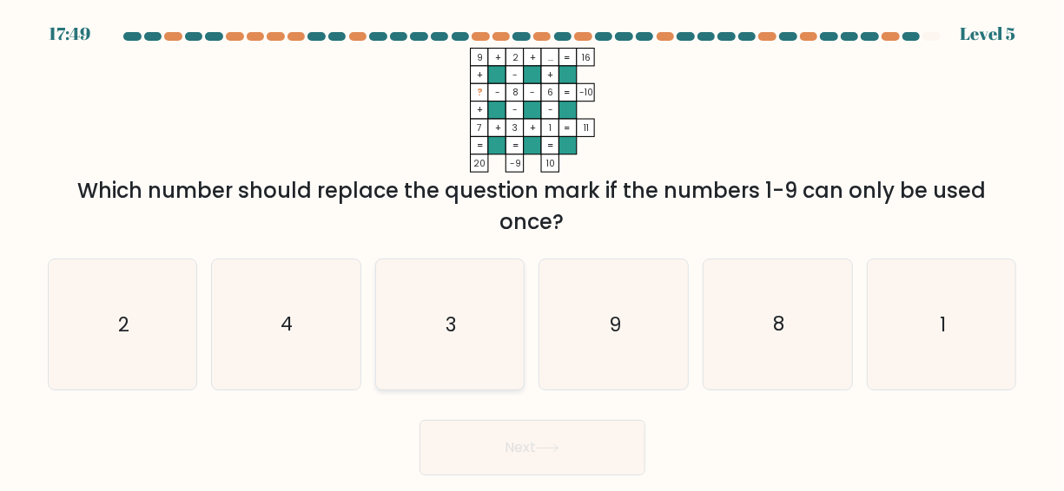
click at [485, 327] on icon "3" at bounding box center [450, 325] width 130 height 130
click at [532, 250] on input "c. 3" at bounding box center [532, 248] width 1 height 4
radio input "true"
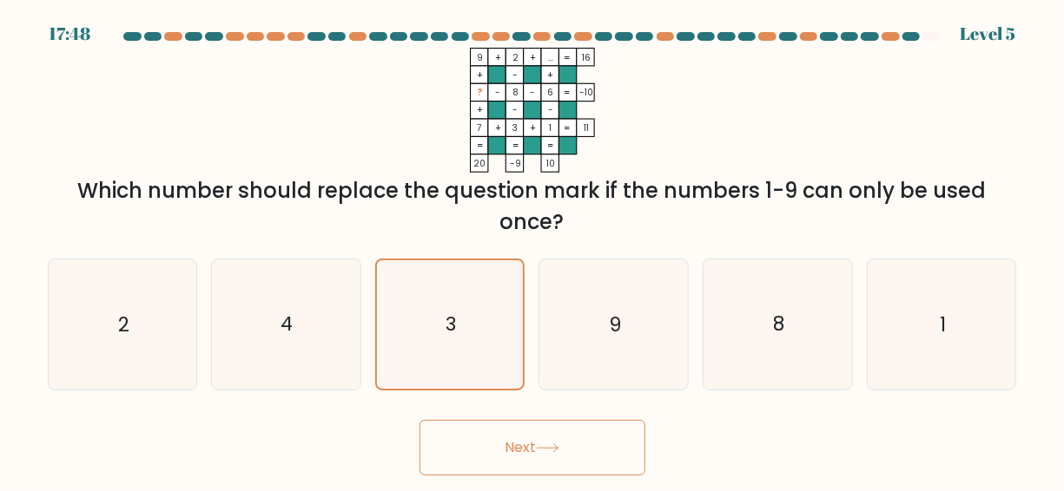
click at [588, 450] on button "Next" at bounding box center [532, 448] width 226 height 56
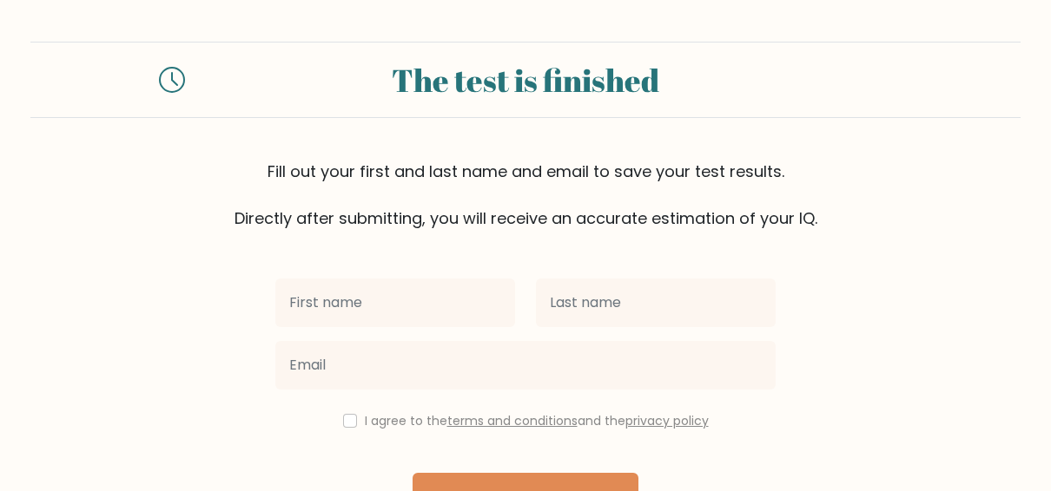
drag, startPoint x: 396, startPoint y: 299, endPoint x: 532, endPoint y: 221, distance: 157.1
click at [416, 285] on input "text" at bounding box center [395, 303] width 240 height 49
type input "[PERSON_NAME]"
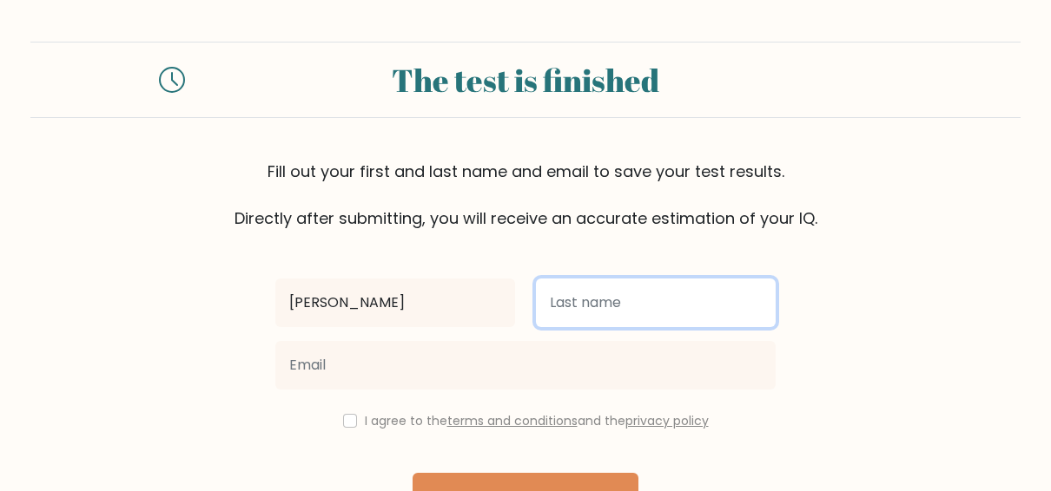
click at [623, 302] on input "text" at bounding box center [656, 303] width 240 height 49
type input "ng"
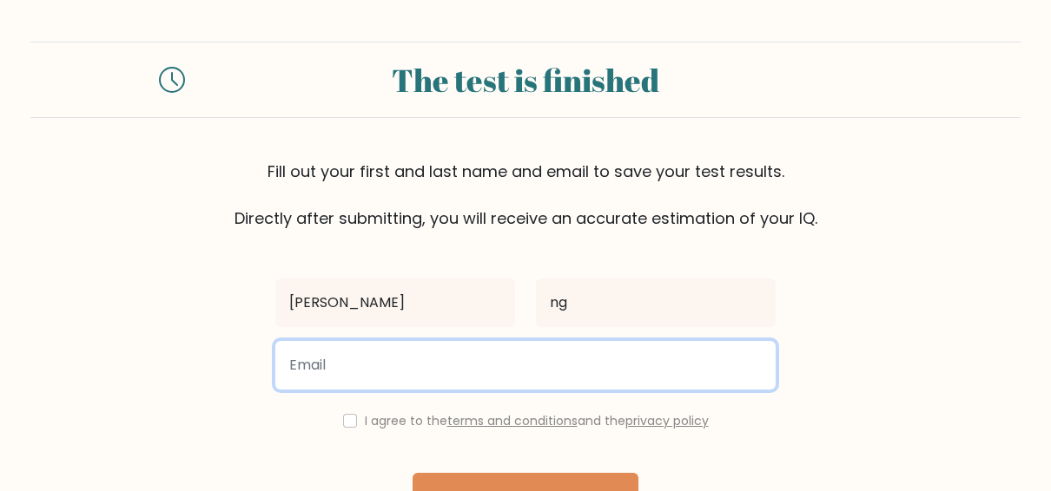
click at [468, 365] on input "email" at bounding box center [525, 365] width 500 height 49
type input "mn6701720@gmail.com"
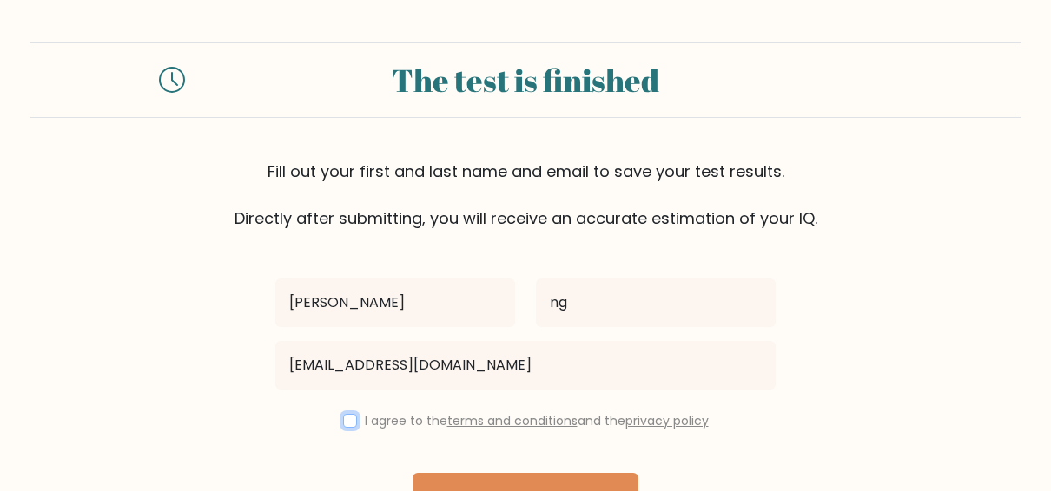
click at [346, 420] on input "checkbox" at bounding box center [350, 421] width 14 height 14
checkbox input "true"
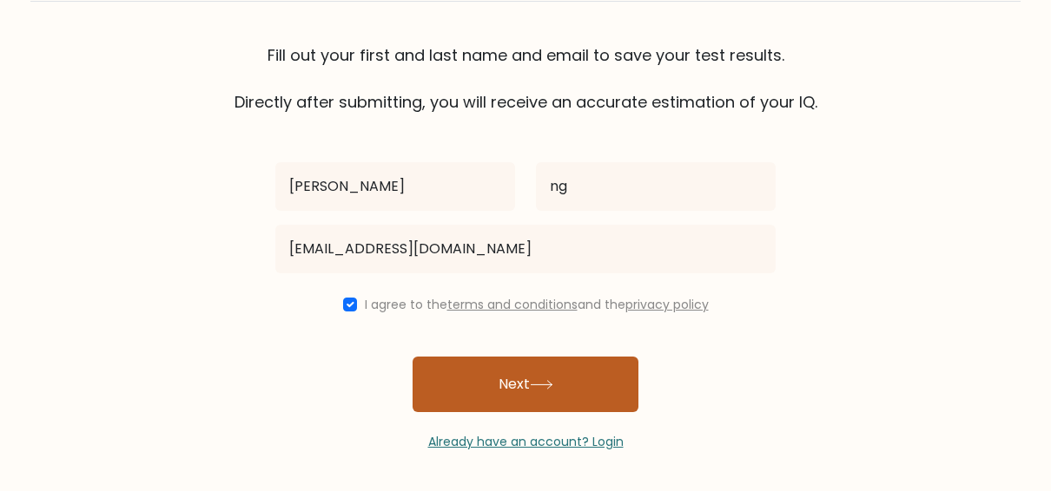
click at [560, 378] on button "Next" at bounding box center [525, 385] width 226 height 56
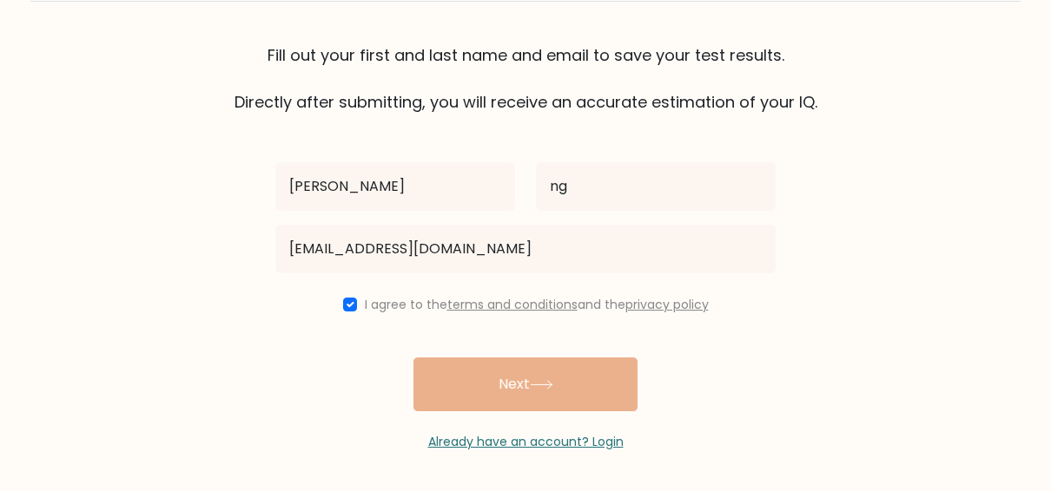
scroll to position [0, 0]
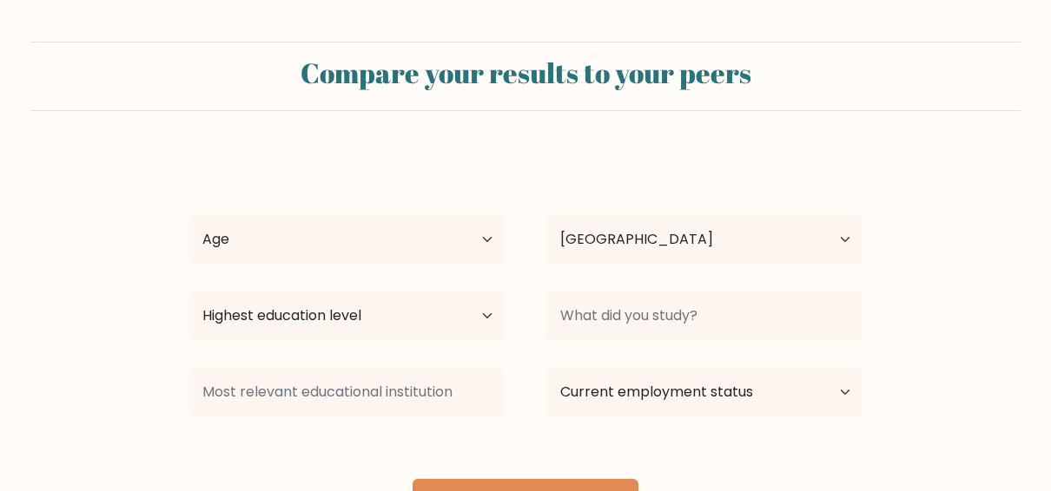
select select "AU"
